Goal: Check status: Check status

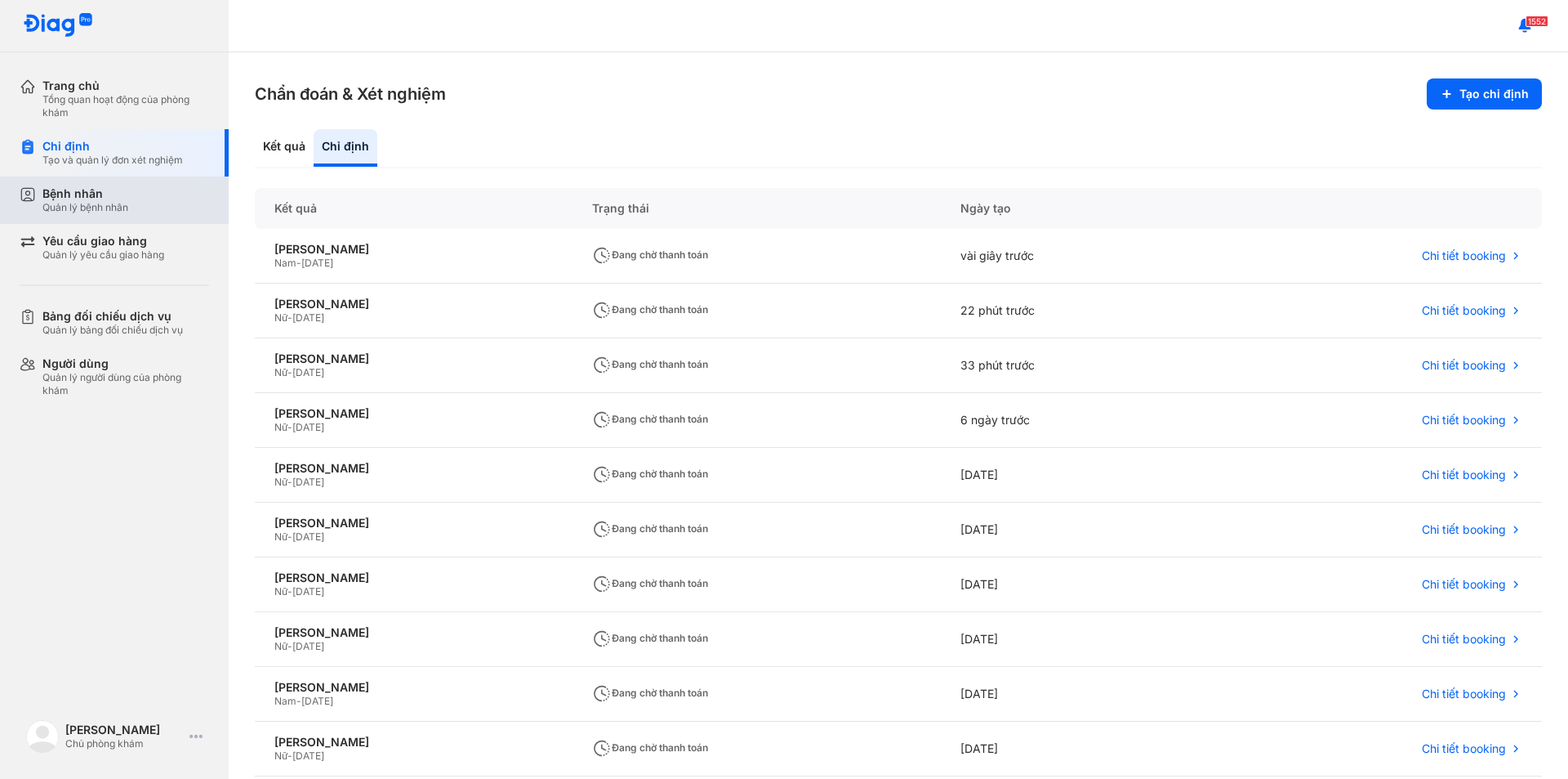
click at [79, 207] on div "Quản lý bệnh nhân" at bounding box center [85, 208] width 86 height 13
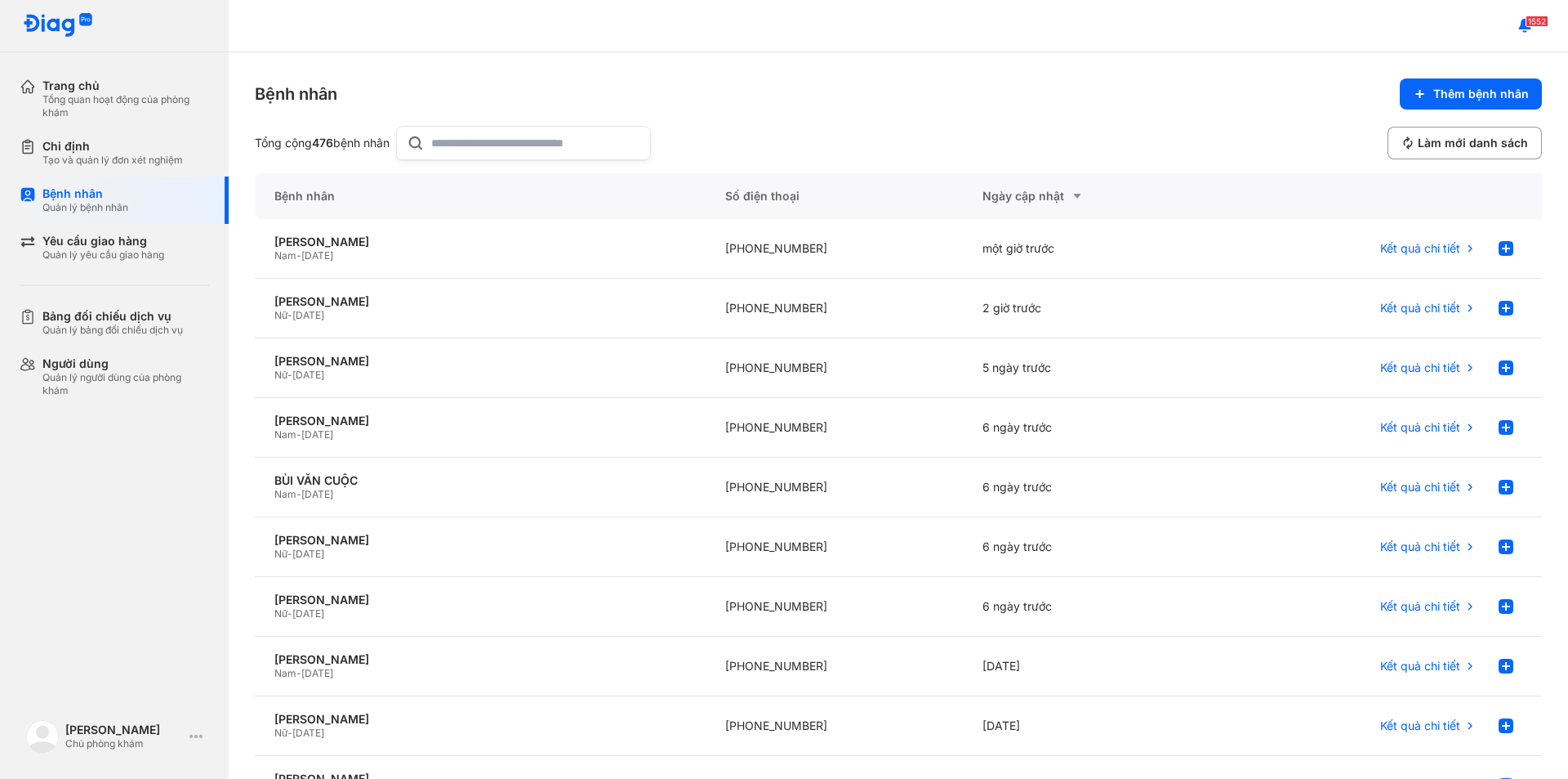
click at [514, 149] on input "text" at bounding box center [535, 142] width 209 height 32
type input "*****"
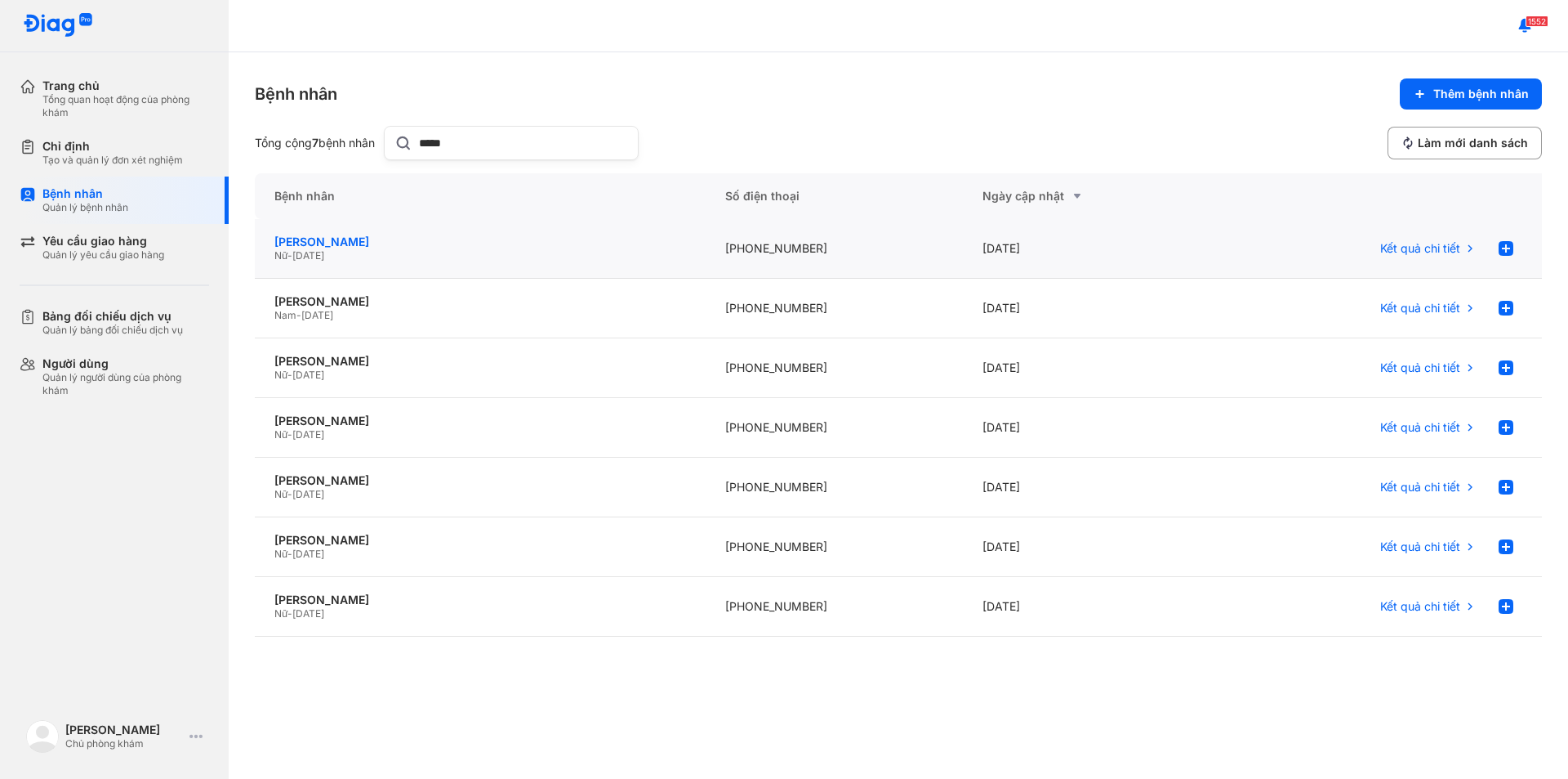
click at [400, 243] on div "[PERSON_NAME]" at bounding box center [481, 242] width 412 height 15
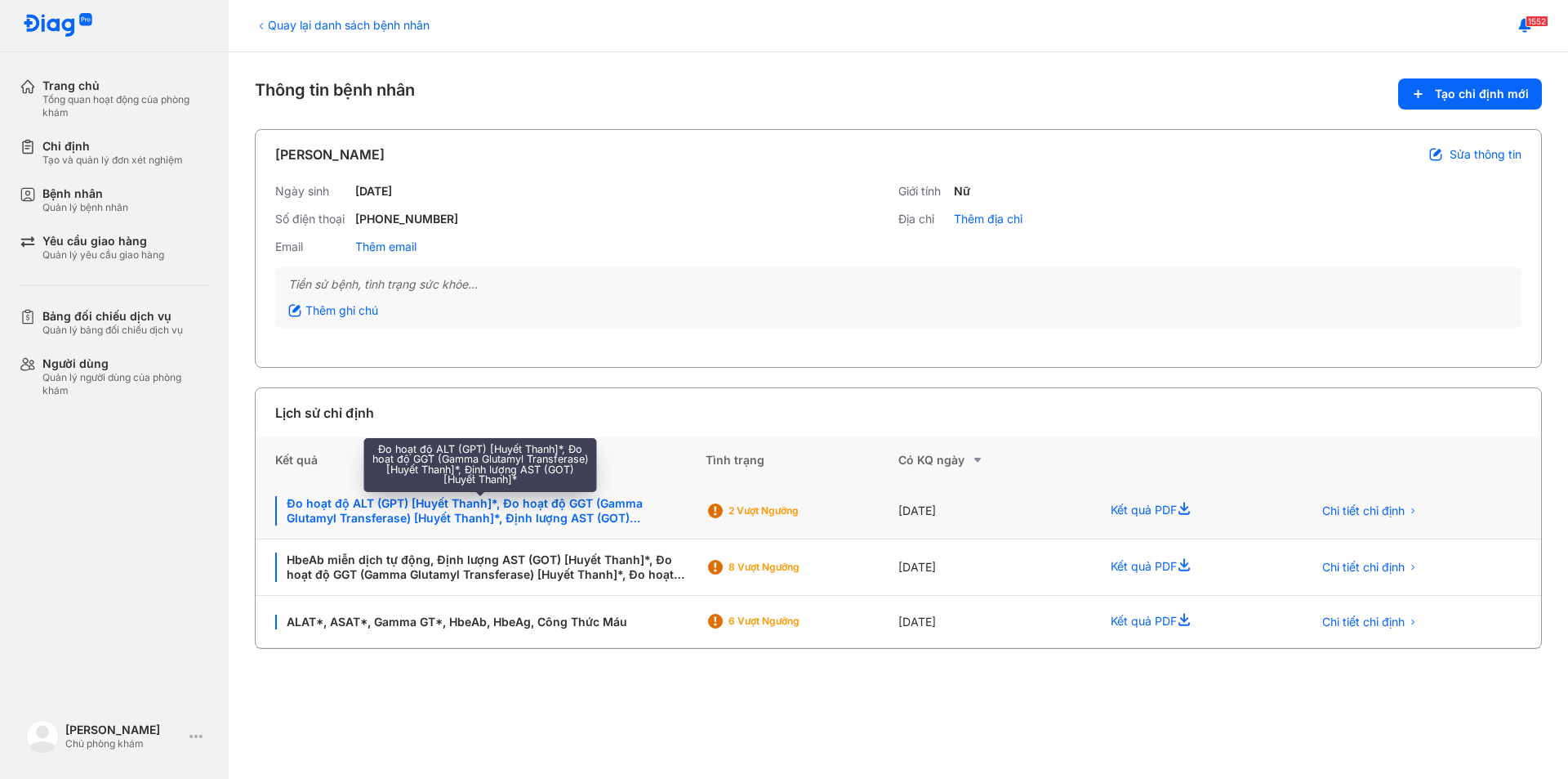
click at [470, 517] on div "Đo hoạt độ ALT (GPT) [Huyết Thanh]*, Đo hoạt độ GGT (Gamma Glutamyl Transferase…" at bounding box center [481, 511] width 411 height 30
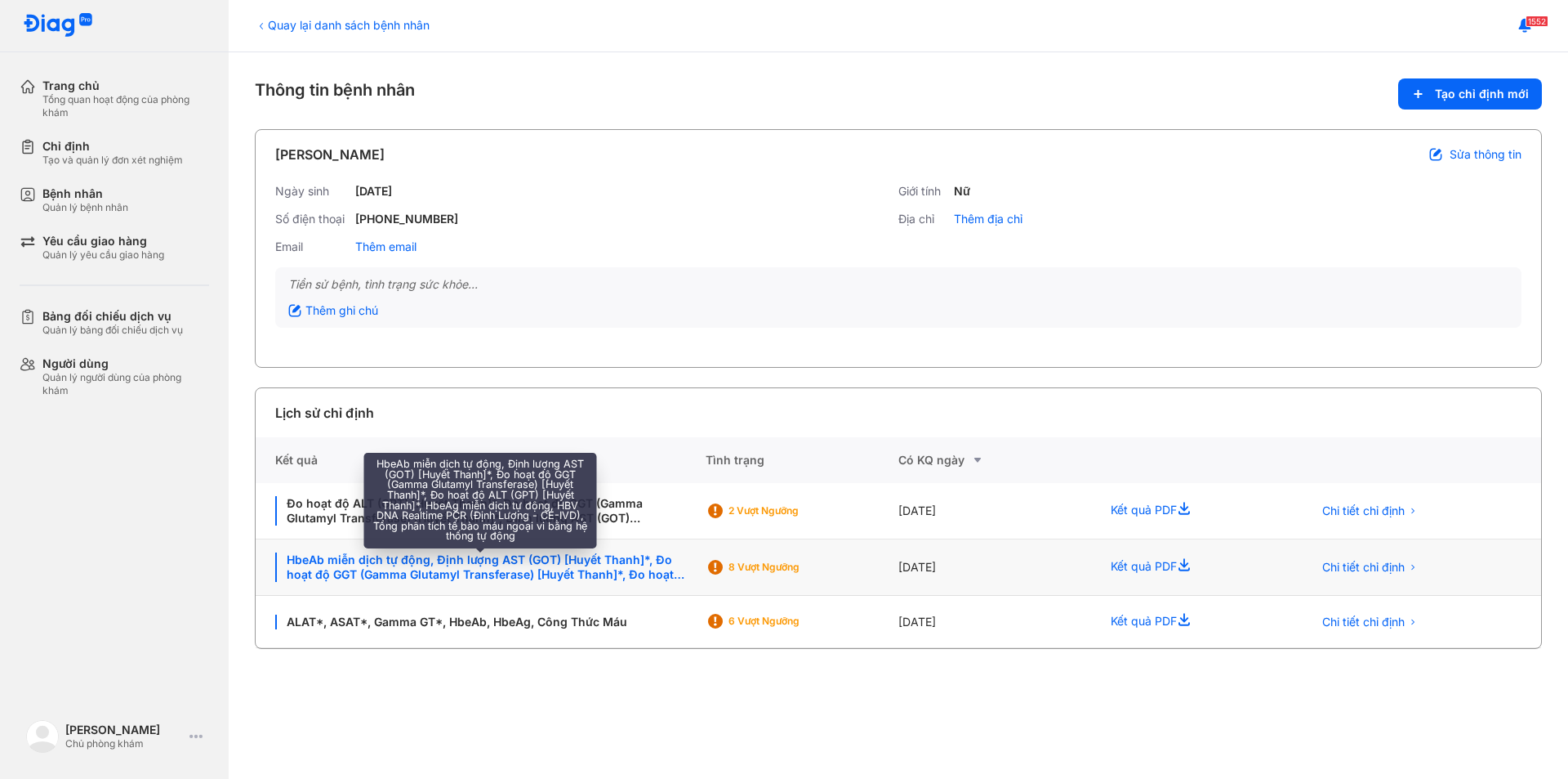
click at [463, 554] on div "HbeAb miễn dịch tự động, Định lượng AST (GOT) [Huyết Thanh]*, Đo hoạt độ GGT (G…" at bounding box center [481, 567] width 411 height 30
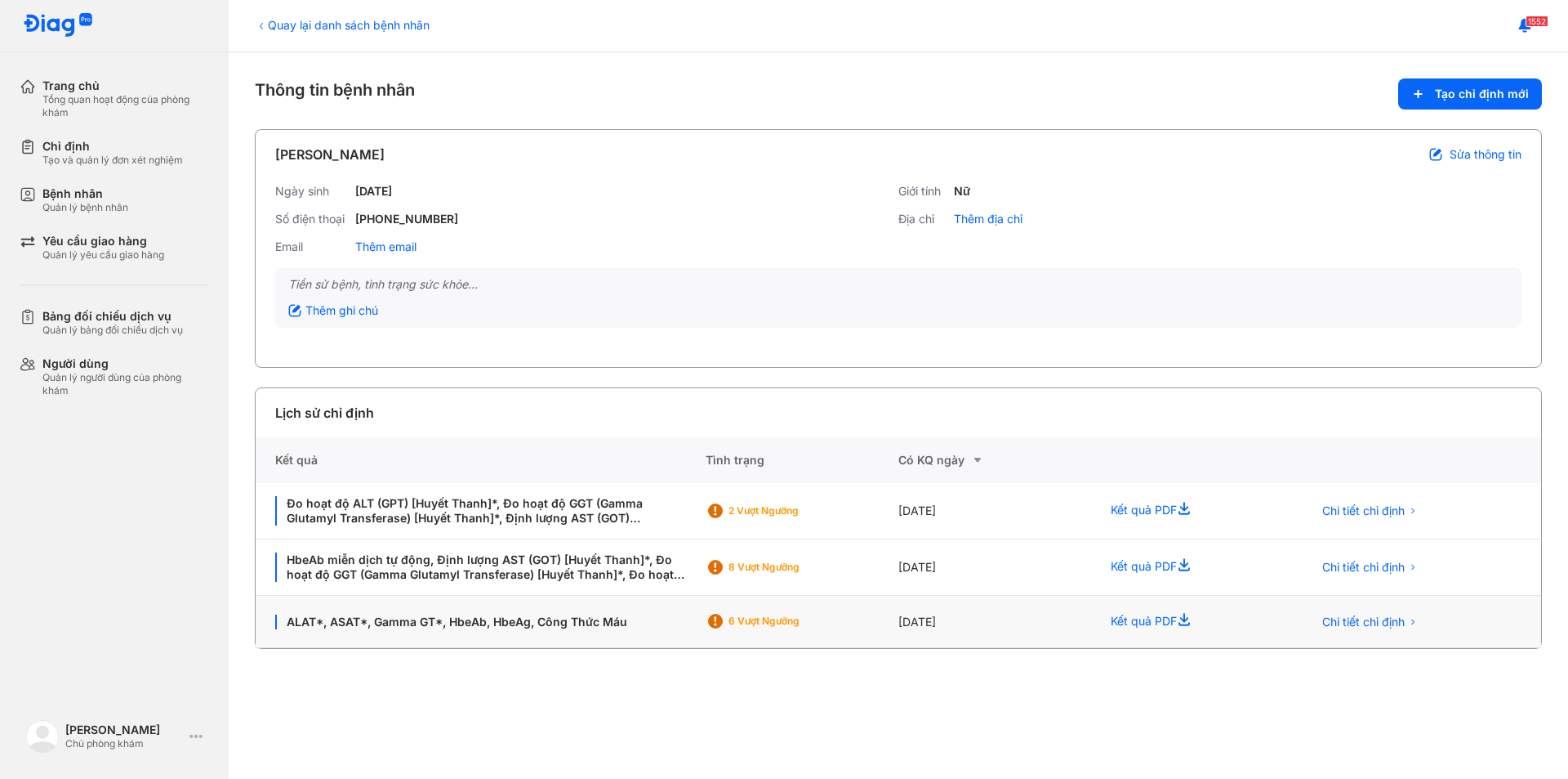
click at [367, 633] on div "ALAT*, ASAT*, Gamma GT*, HbeAb, HbeAg, Công Thức Máu" at bounding box center [481, 622] width 450 height 52
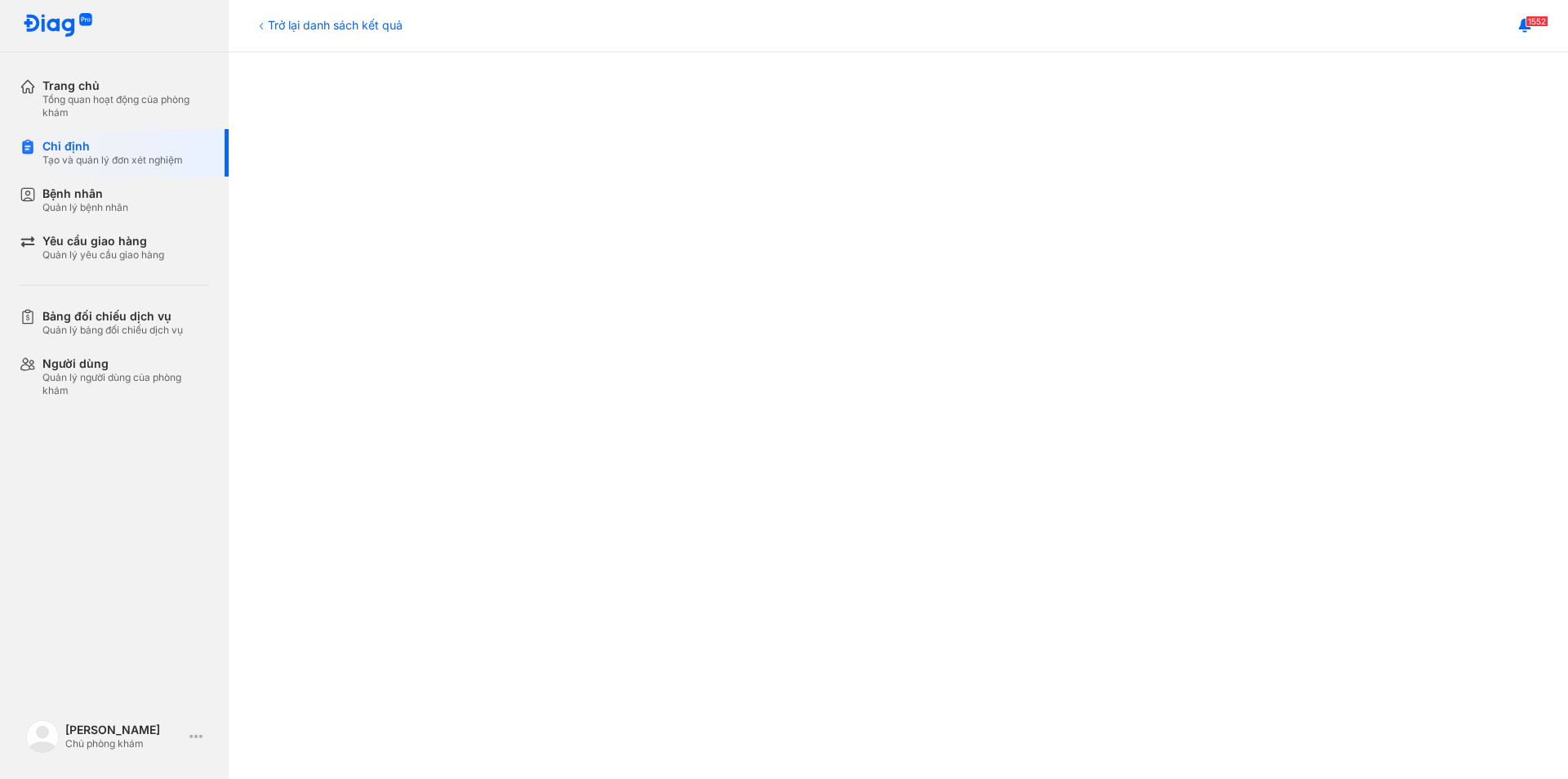
scroll to position [796, 0]
